Goal: Transaction & Acquisition: Purchase product/service

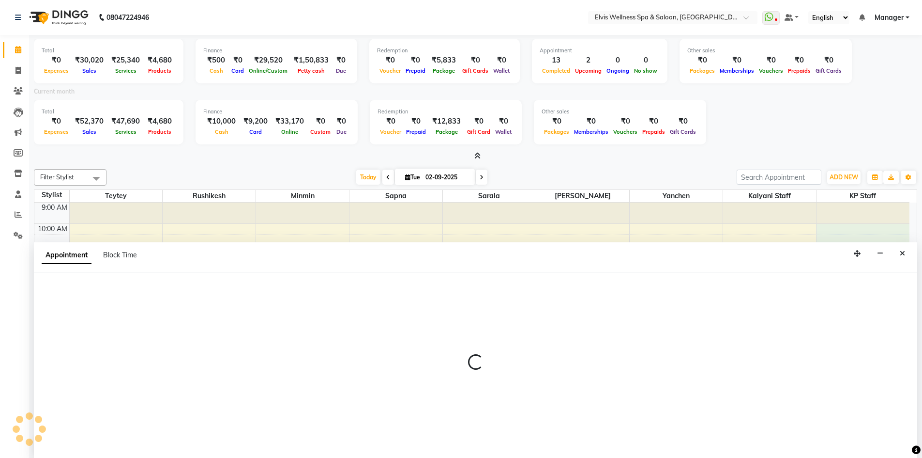
scroll to position [2, 0]
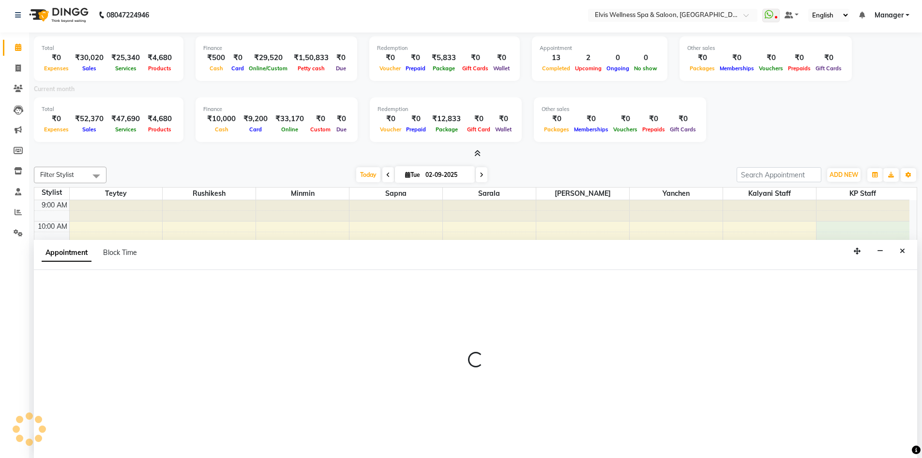
select select "68756"
select select "tentative"
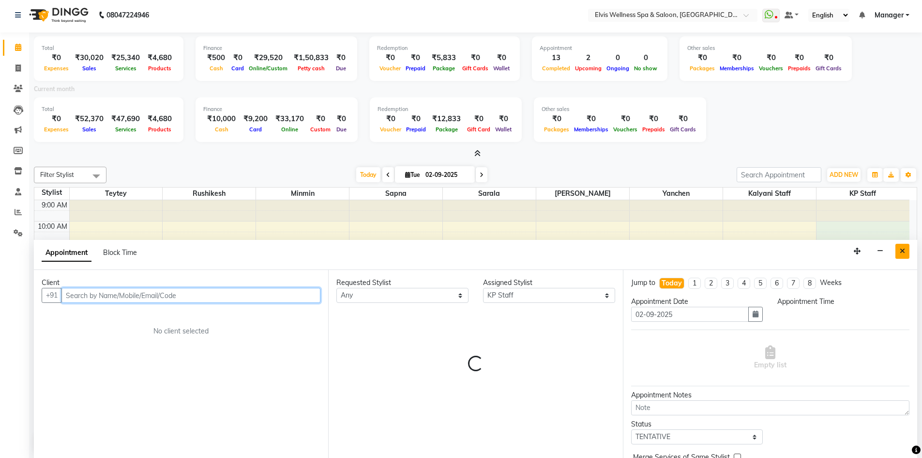
select select "600"
click at [903, 247] on icon "Close" at bounding box center [902, 250] width 5 height 7
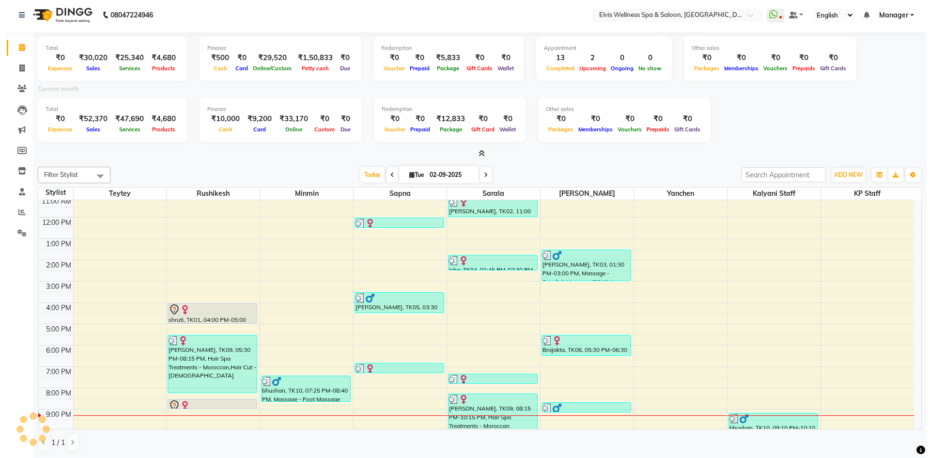
scroll to position [69, 0]
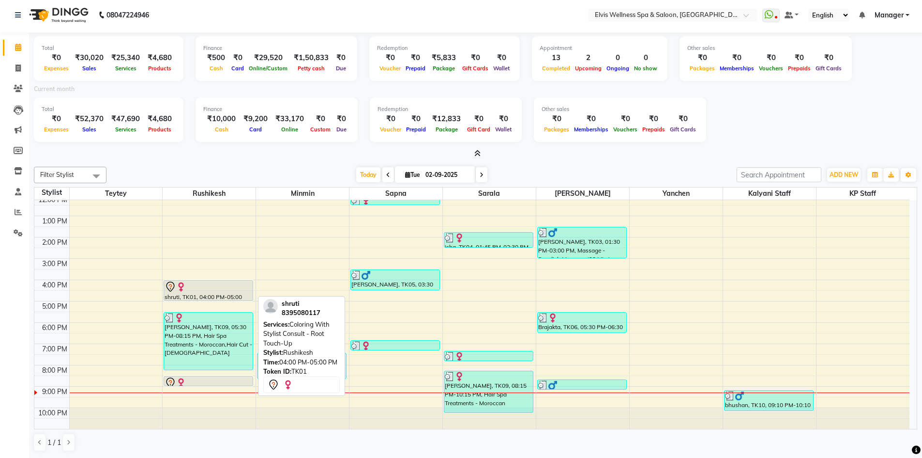
click at [210, 285] on div at bounding box center [209, 287] width 88 height 12
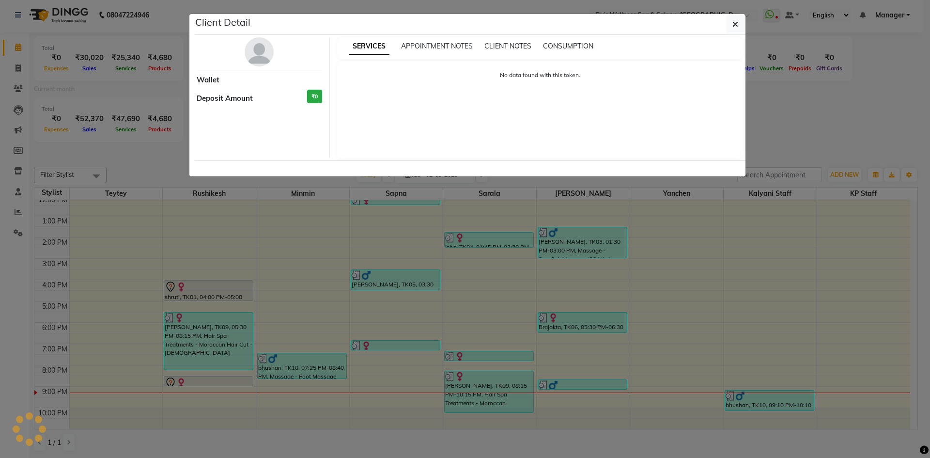
select select "7"
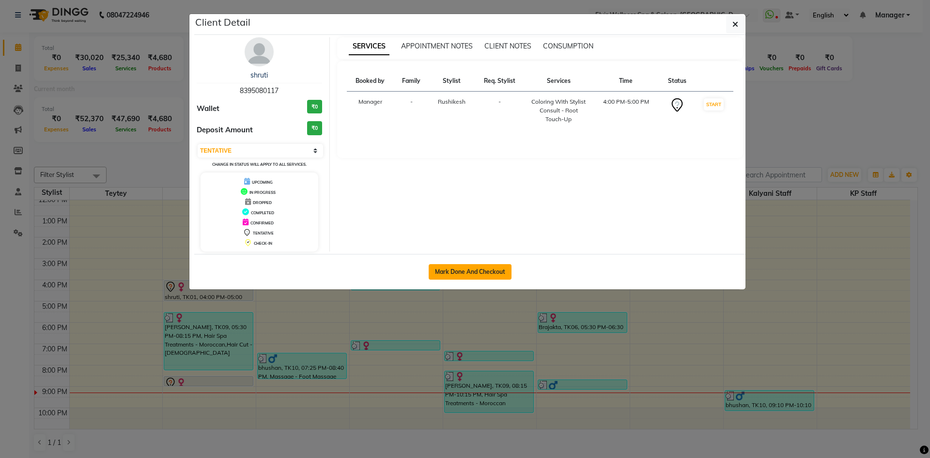
click at [489, 274] on button "Mark Done And Checkout" at bounding box center [470, 271] width 83 height 15
select select "service"
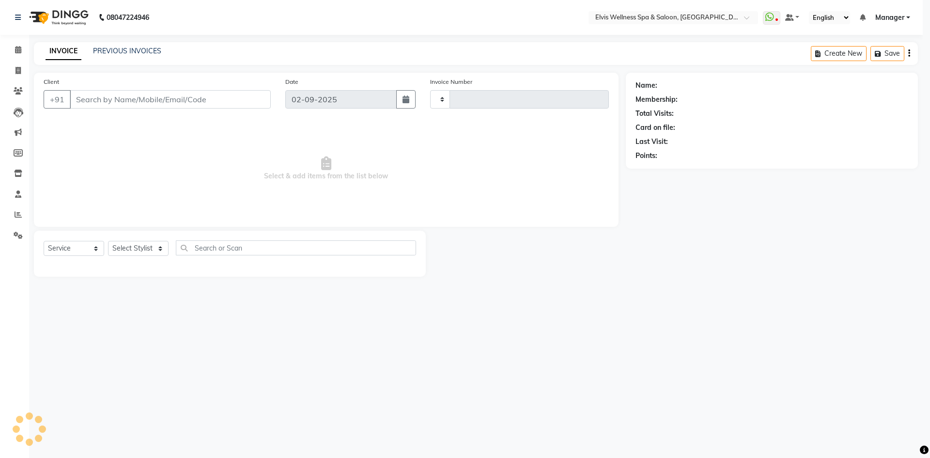
type input "1556"
select select "6269"
type input "8395080117"
select select "46975"
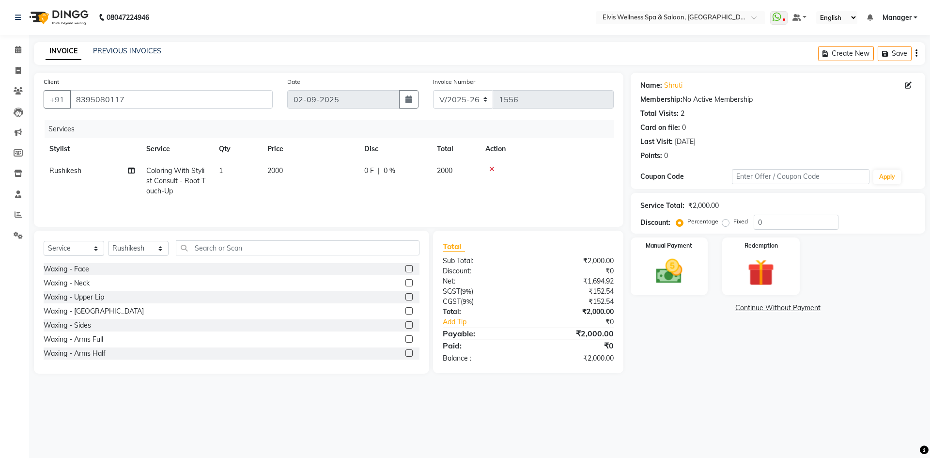
click at [324, 176] on td "2000" at bounding box center [309, 181] width 97 height 42
select select "46975"
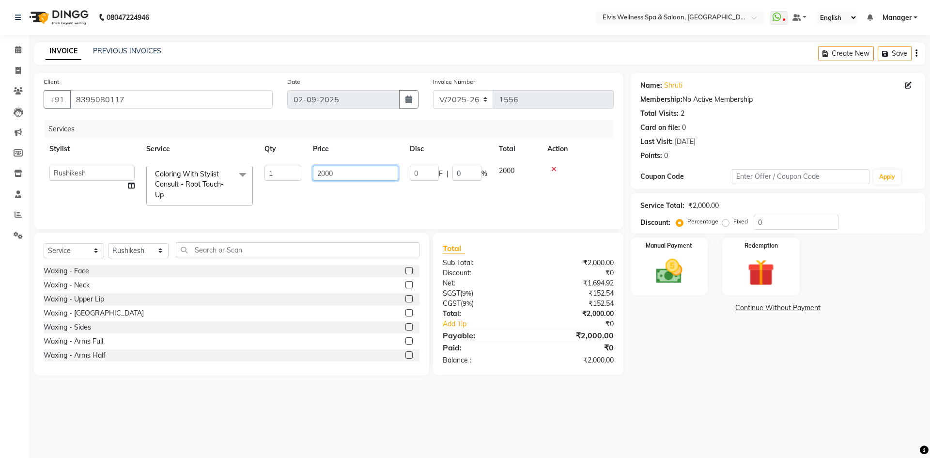
drag, startPoint x: 369, startPoint y: 171, endPoint x: 201, endPoint y: 171, distance: 168.0
click at [205, 172] on tr "Jitendra Bhandari Kalyani Staff KP Staff Manager Minmin Rushikesh Sapna Sarala …" at bounding box center [329, 185] width 570 height 51
type input "1700"
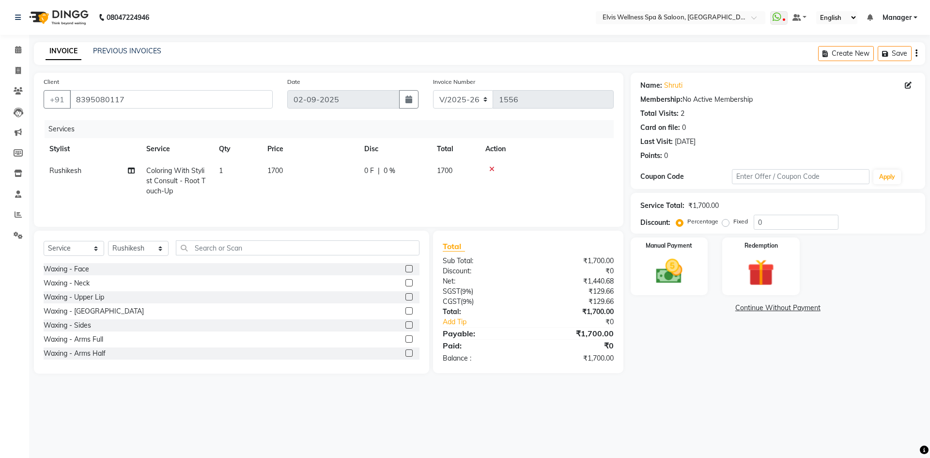
click at [392, 198] on tr "Rushikesh Coloring With Stylist Consult - Root Touch-Up 1 1700 0 F | 0 % 1700" at bounding box center [329, 181] width 570 height 42
click at [704, 263] on div "Manual Payment" at bounding box center [669, 266] width 80 height 60
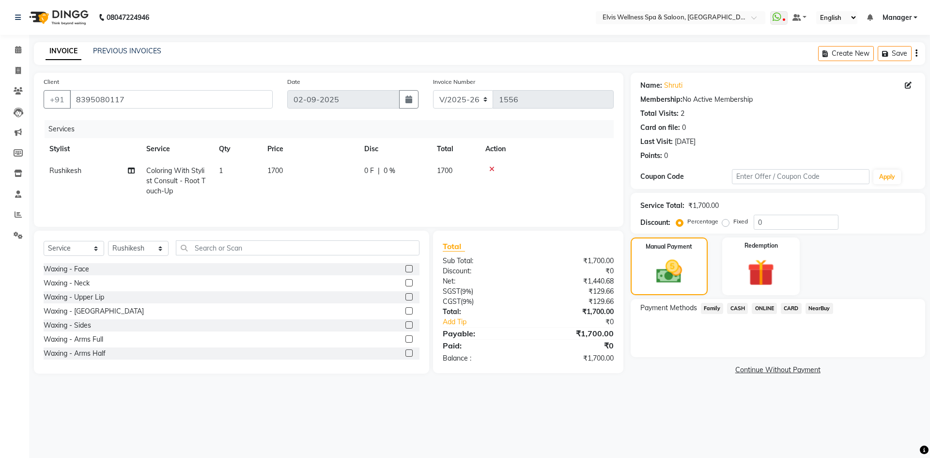
click at [785, 308] on span "CARD" at bounding box center [791, 308] width 21 height 11
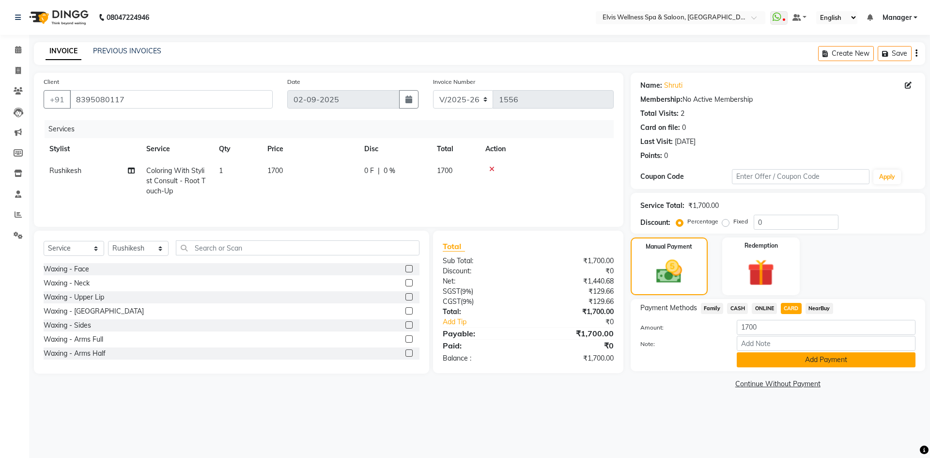
click at [834, 362] on button "Add Payment" at bounding box center [826, 359] width 179 height 15
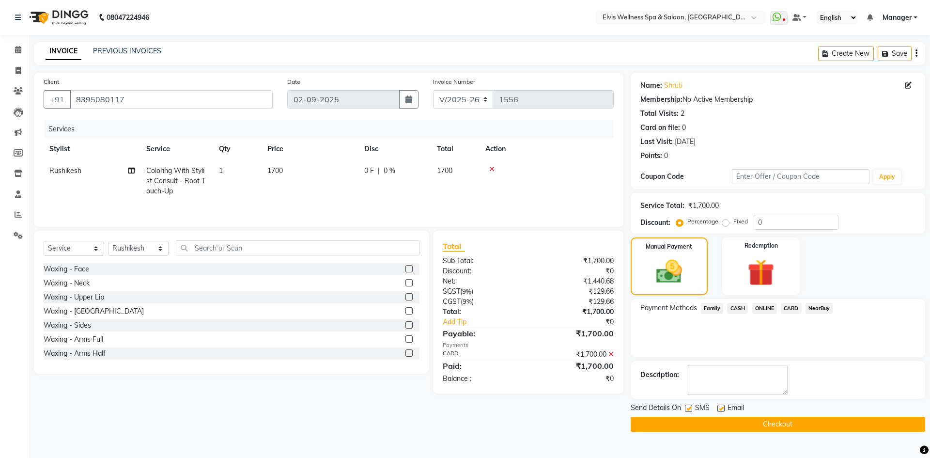
click at [794, 413] on div "Send Details On SMS Email" at bounding box center [777, 408] width 294 height 12
click at [789, 424] on button "Checkout" at bounding box center [777, 423] width 294 height 15
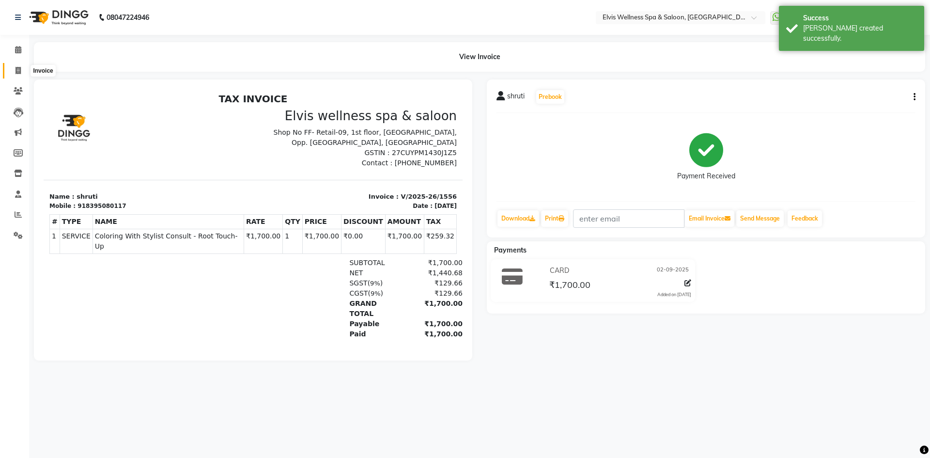
click at [18, 67] on icon at bounding box center [17, 70] width 5 height 7
select select "service"
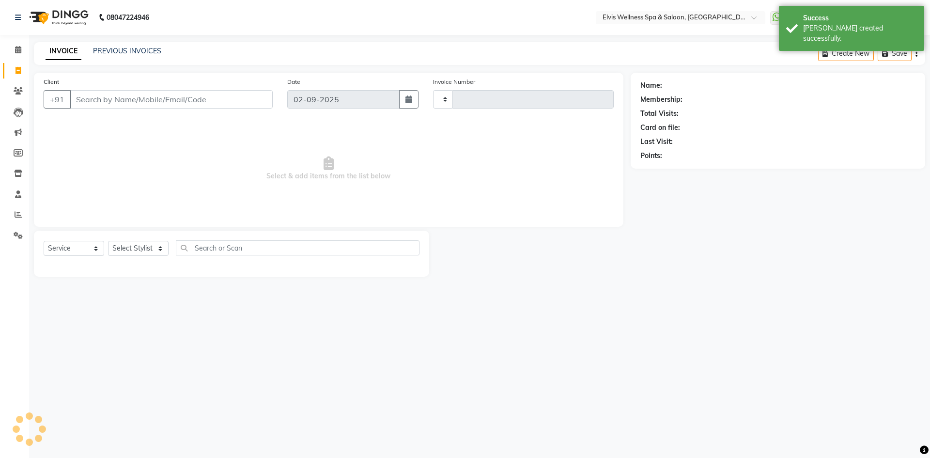
type input "1557"
select select "6269"
click at [16, 49] on icon at bounding box center [18, 49] width 6 height 7
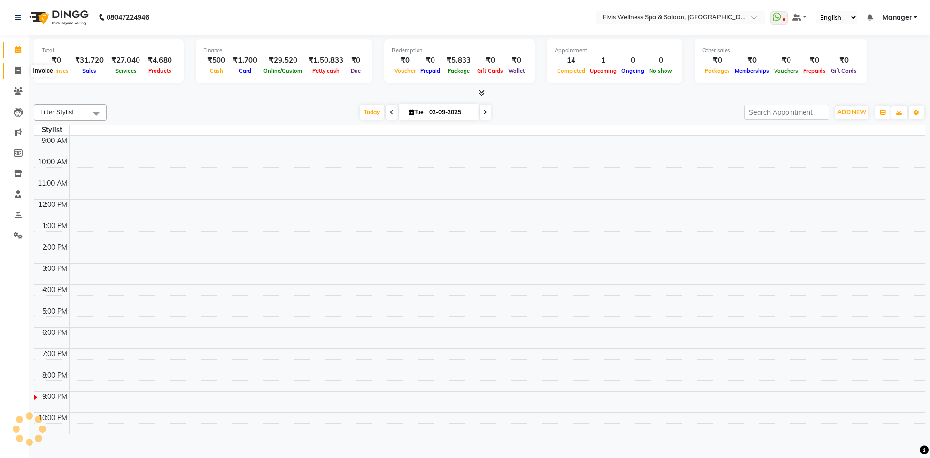
click at [19, 69] on icon at bounding box center [17, 70] width 5 height 7
select select "service"
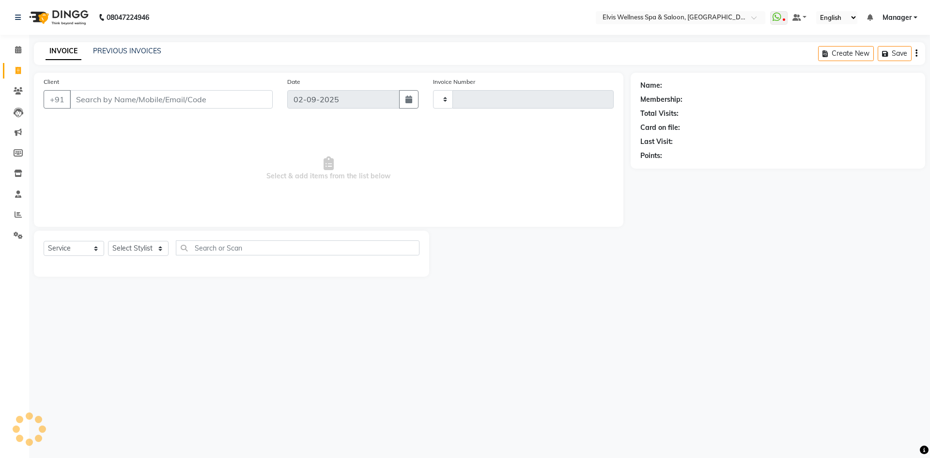
type input "1557"
select select "6269"
click at [15, 48] on icon at bounding box center [18, 49] width 6 height 7
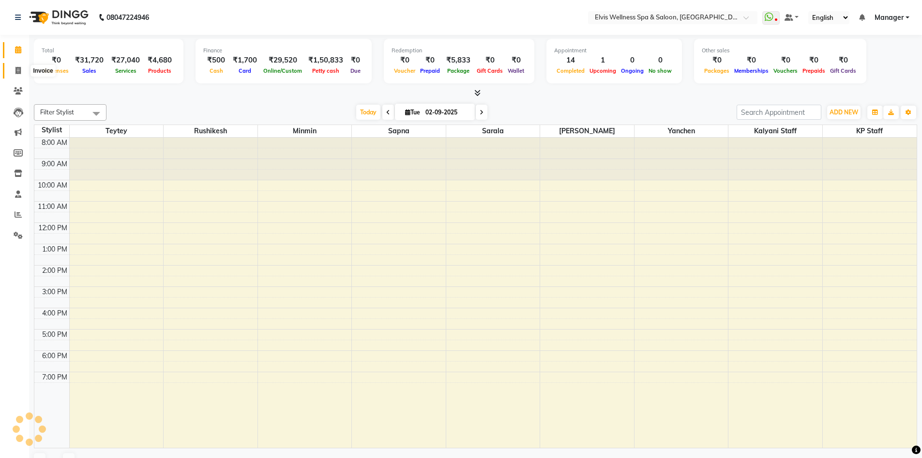
click at [24, 71] on span at bounding box center [18, 70] width 17 height 11
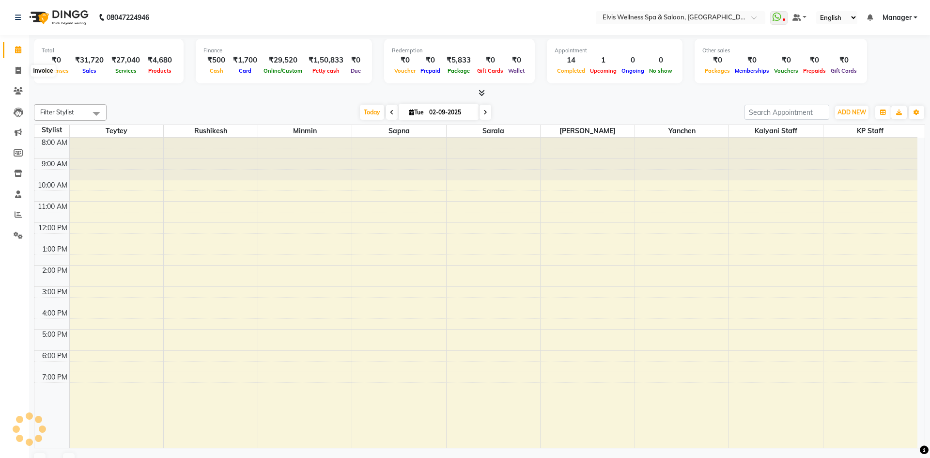
select select "service"
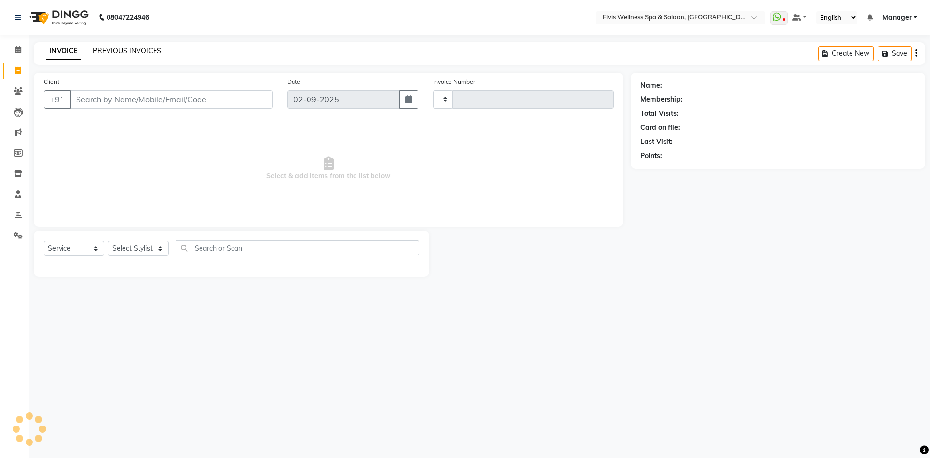
click at [133, 49] on link "PREVIOUS INVOICES" at bounding box center [127, 50] width 68 height 9
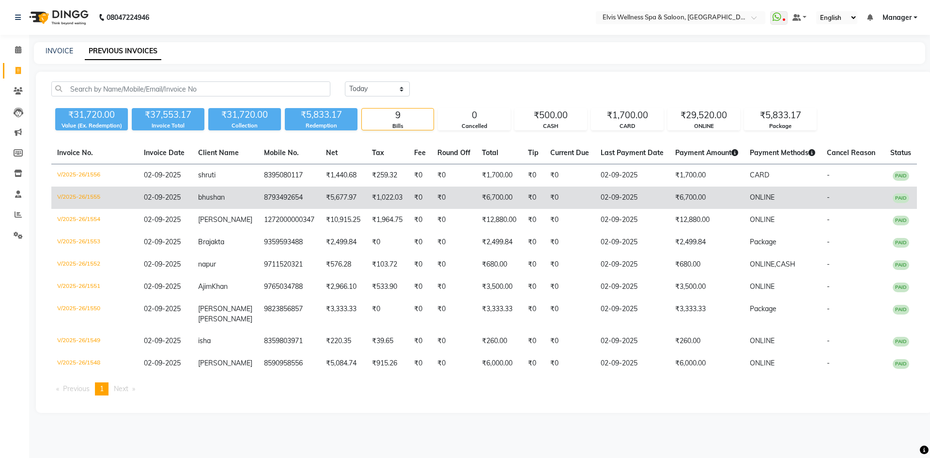
click at [669, 200] on td "₹6,700.00" at bounding box center [706, 197] width 75 height 22
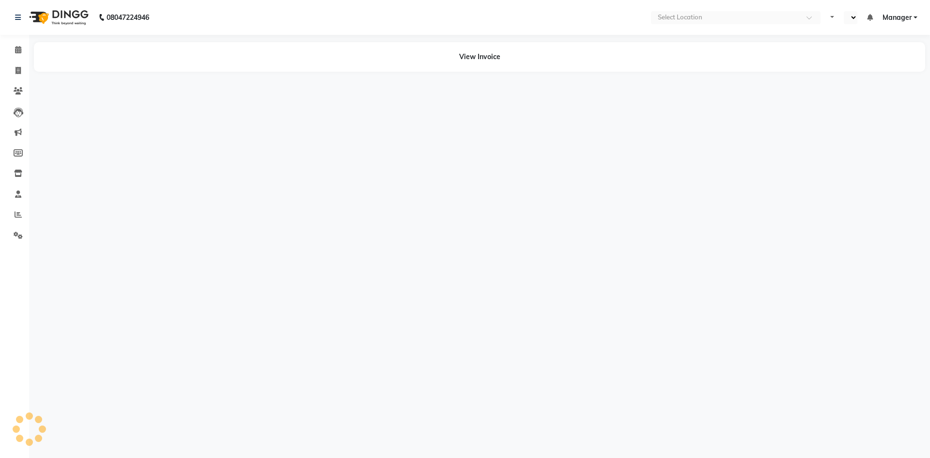
select select "en"
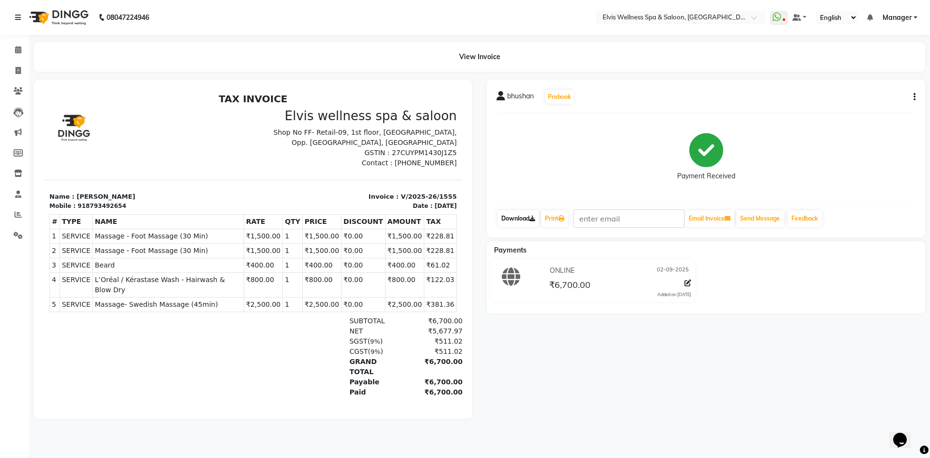
click at [513, 217] on link "Download" at bounding box center [518, 218] width 42 height 16
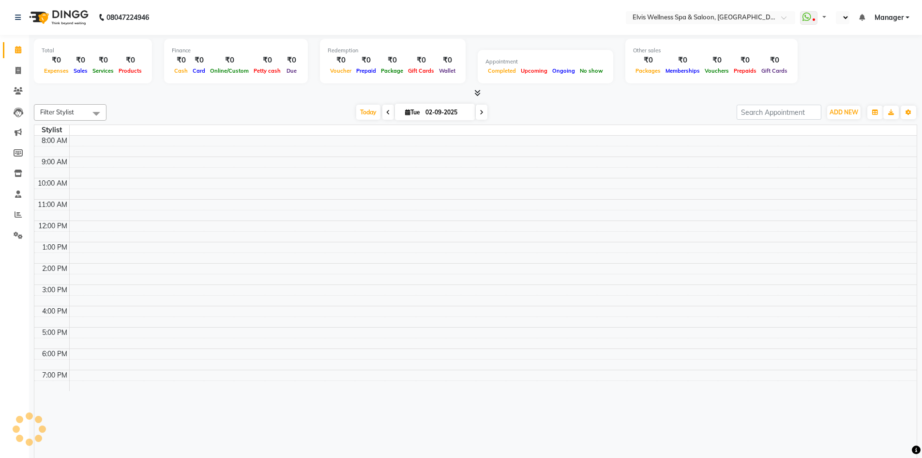
select select "en"
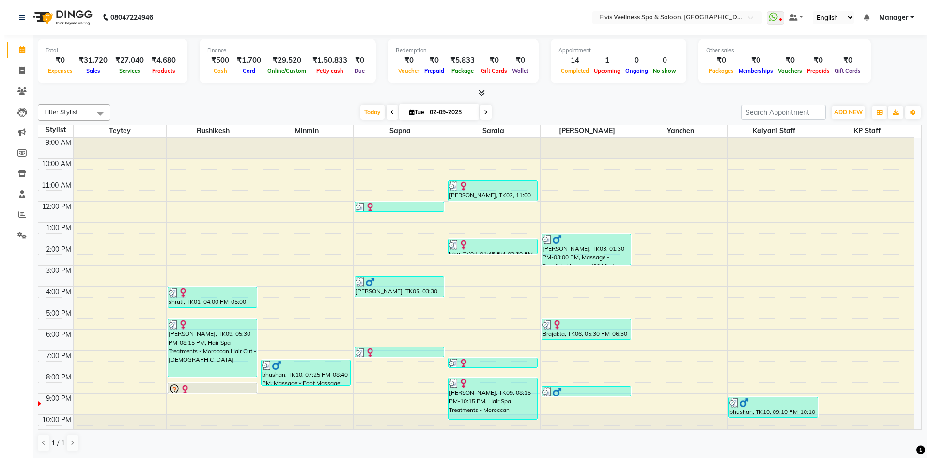
scroll to position [6, 0]
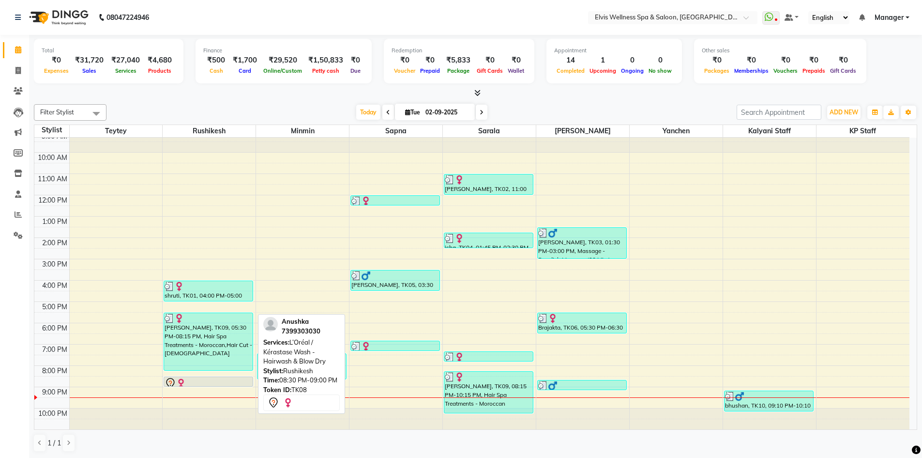
click at [227, 383] on div at bounding box center [209, 383] width 88 height 12
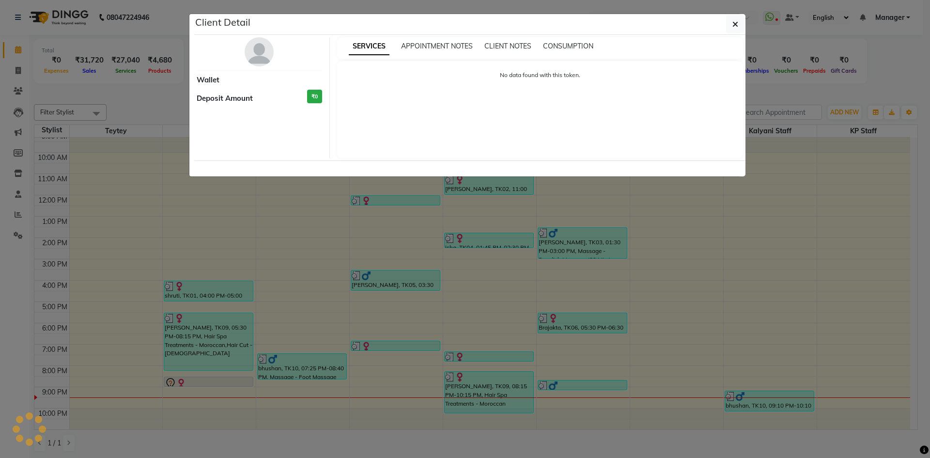
select select "7"
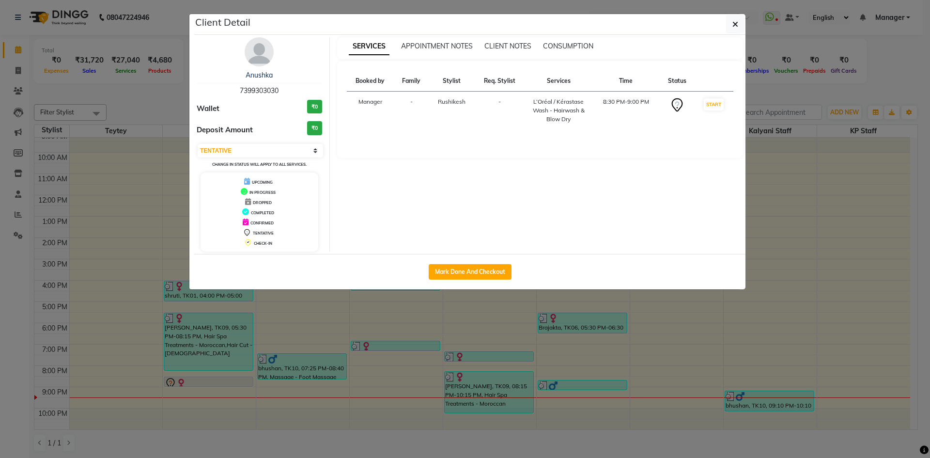
click at [465, 261] on div "Mark Done And Checkout" at bounding box center [469, 271] width 551 height 35
click at [485, 271] on button "Mark Done And Checkout" at bounding box center [470, 271] width 83 height 15
select select "service"
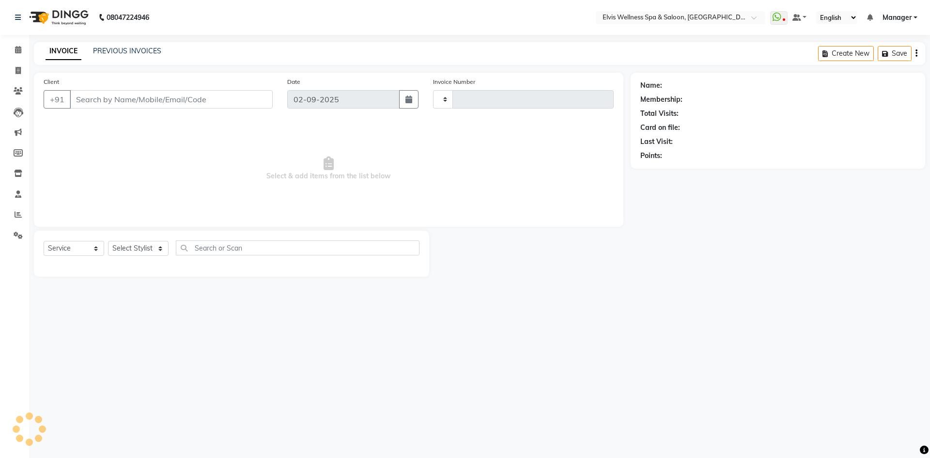
type input "1557"
select select "6269"
type input "7399303030"
select select "46975"
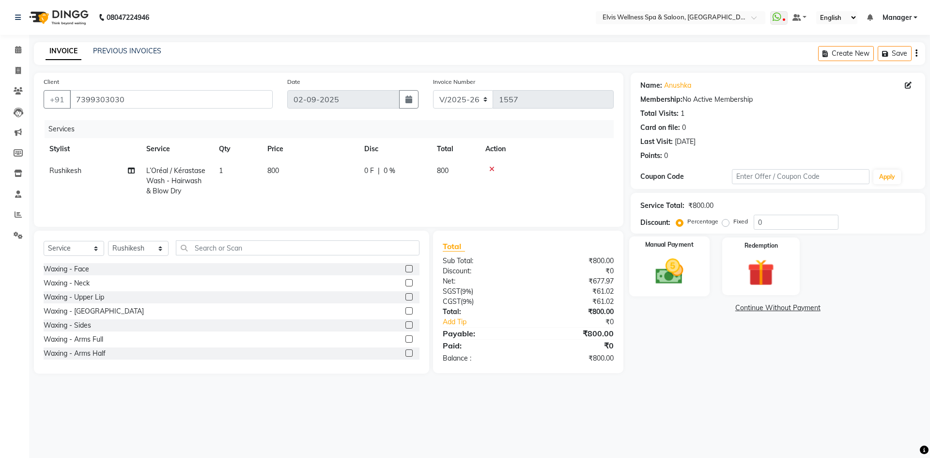
click at [692, 262] on div "Manual Payment" at bounding box center [669, 266] width 80 height 60
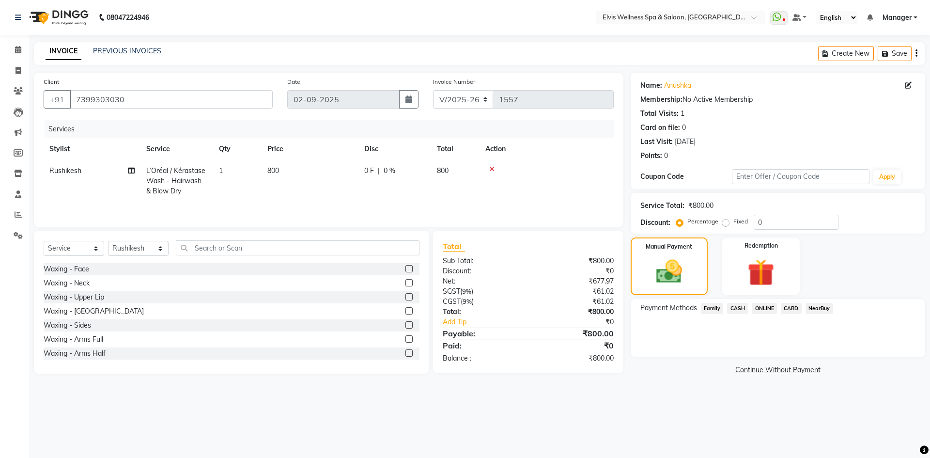
click at [762, 307] on span "ONLINE" at bounding box center [764, 308] width 25 height 11
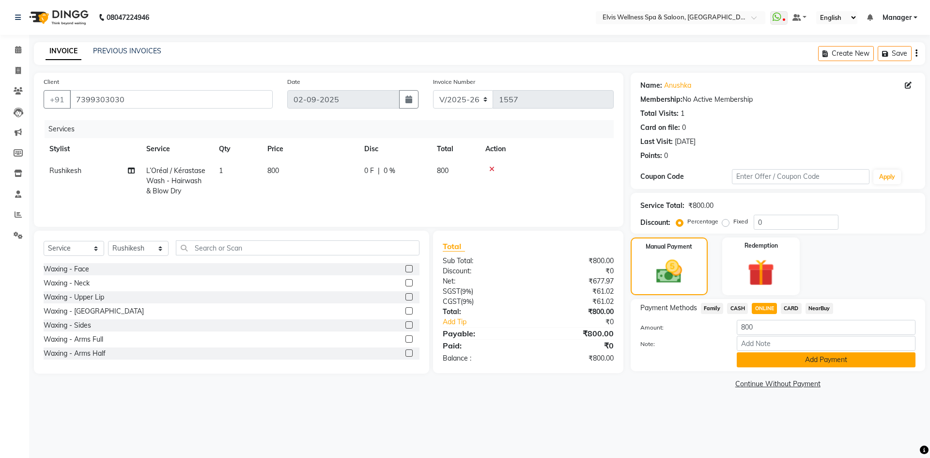
click at [798, 360] on button "Add Payment" at bounding box center [826, 359] width 179 height 15
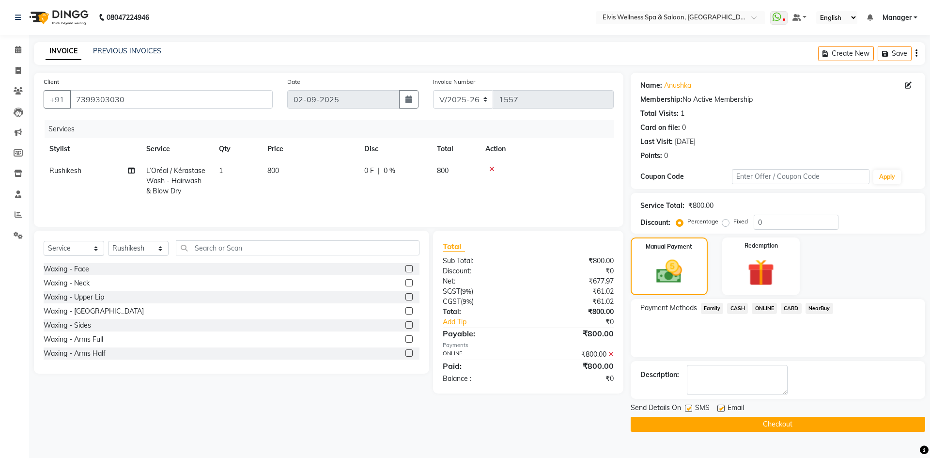
click at [754, 425] on button "Checkout" at bounding box center [777, 423] width 294 height 15
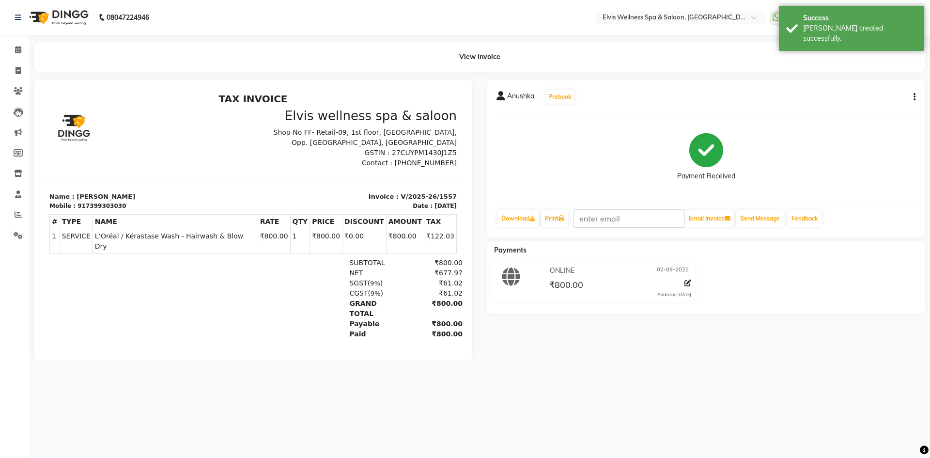
click at [917, 103] on div "Anushka Prebook Payment Received Download Print Email Invoice Send Message Feed…" at bounding box center [706, 158] width 438 height 158
click at [915, 95] on div "Anushka Prebook Payment Received Download Print Email Invoice Send Message Feed…" at bounding box center [706, 158] width 438 height 158
click at [914, 97] on icon "button" at bounding box center [914, 97] width 2 height 0
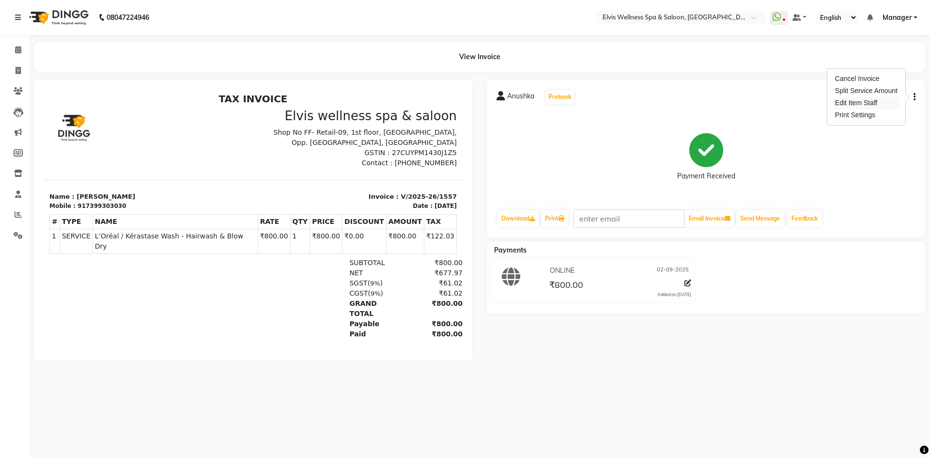
click at [850, 107] on div "Edit Item Staff" at bounding box center [866, 103] width 66 height 12
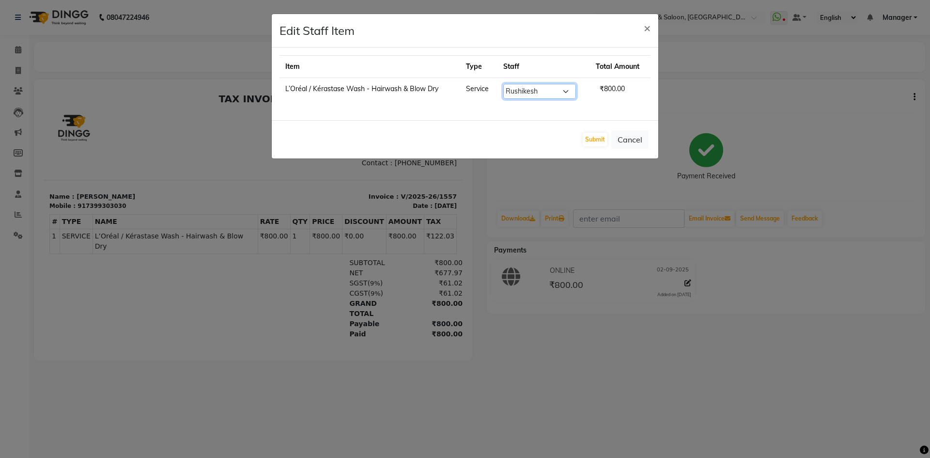
click at [547, 92] on select "Select Jitendra Bhandari Kalyani Staff KP Staff Manager Minmin Rushikesh Sapna …" at bounding box center [539, 91] width 73 height 15
select select "68757"
click at [503, 84] on select "Select Jitendra Bhandari Kalyani Staff KP Staff Manager Minmin Rushikesh Sapna …" at bounding box center [539, 91] width 73 height 15
click at [585, 142] on button "Submit" at bounding box center [595, 140] width 25 height 14
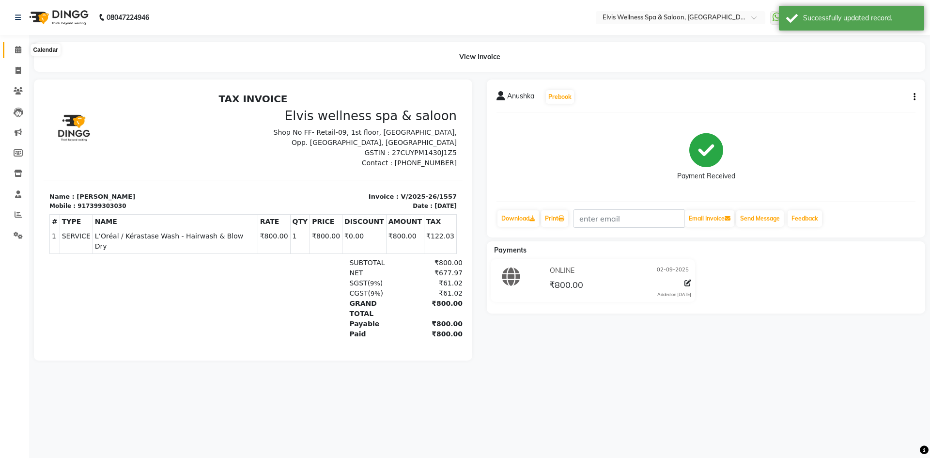
click at [26, 55] on span at bounding box center [18, 50] width 17 height 11
